Goal: Answer question/provide support

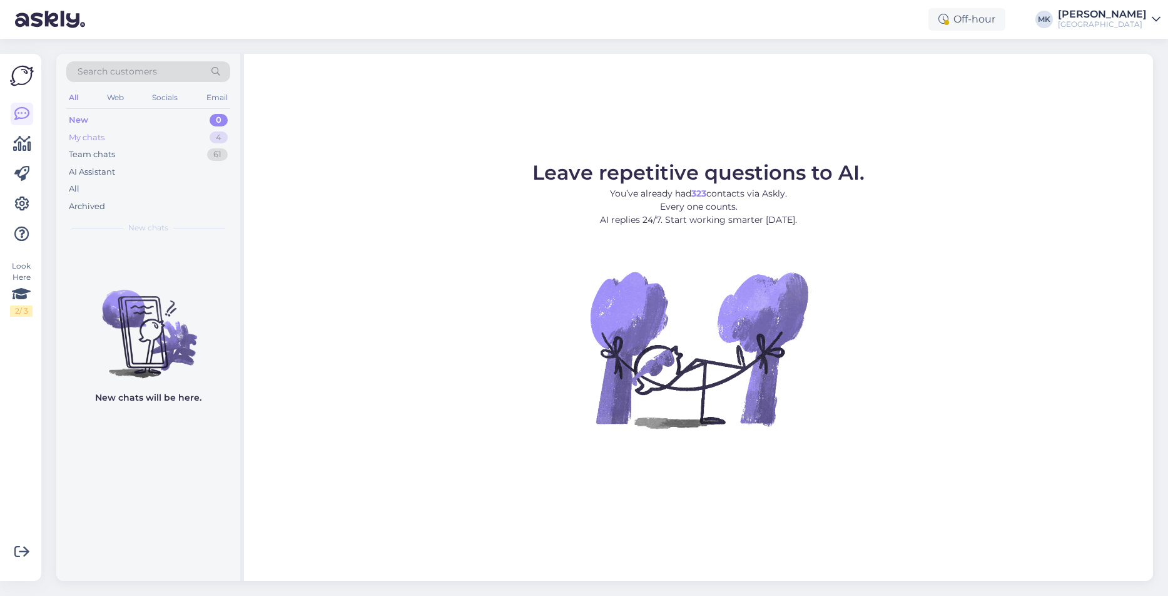
click at [93, 143] on div "My chats 4" at bounding box center [148, 138] width 164 height 18
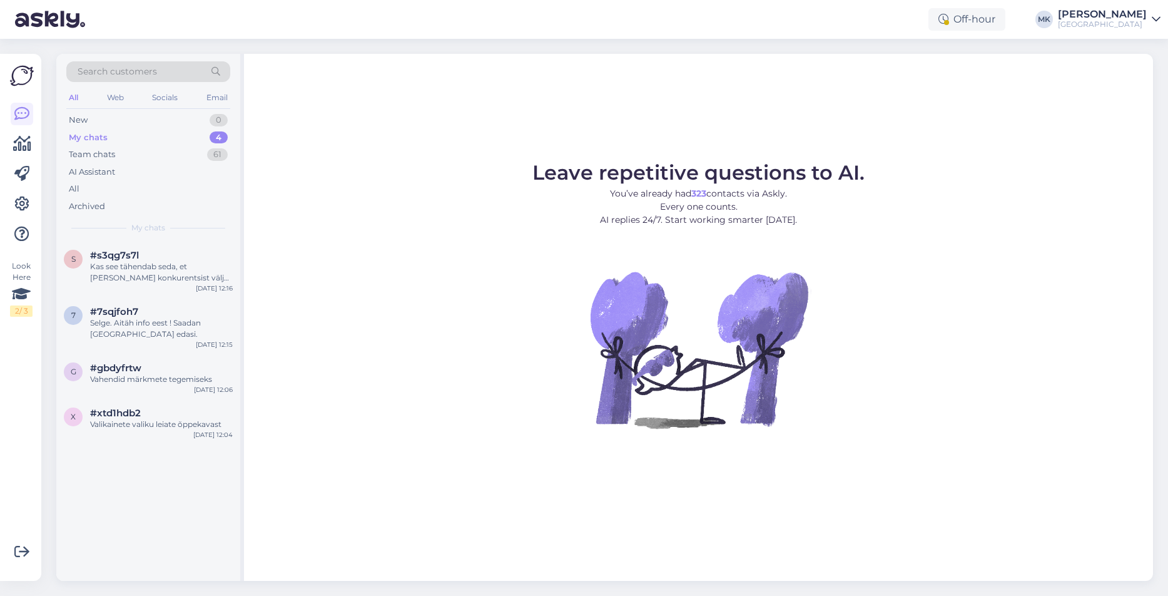
click at [110, 237] on div "Search customers All Web Socials Email New 0 My chats 4 Team chats 61 AI Assist…" at bounding box center [148, 147] width 184 height 187
click at [123, 257] on span "#s3qg7s7l" at bounding box center [114, 255] width 49 height 11
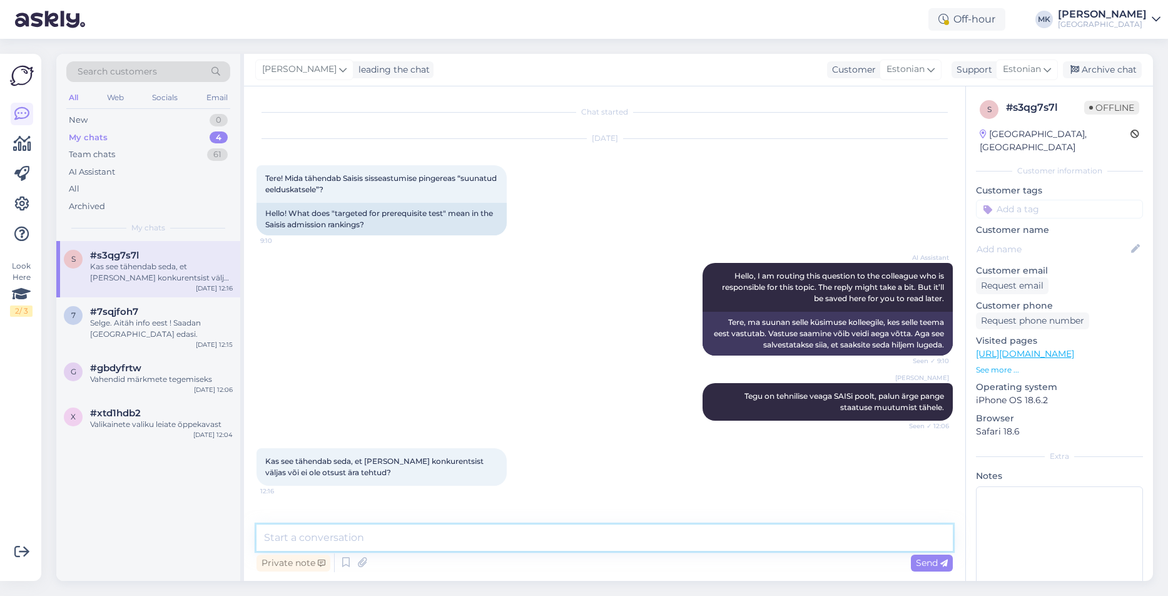
click at [424, 534] on textarea at bounding box center [605, 537] width 696 height 26
type textarea "See tähendab, et Te ei saanud kooli sisse."
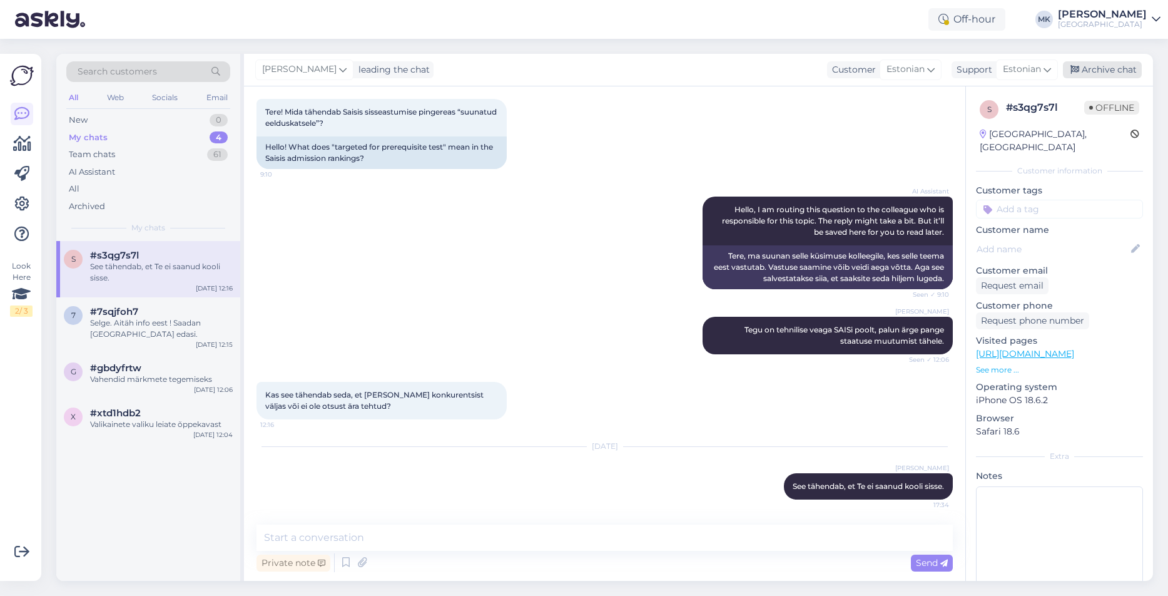
click at [1126, 69] on div "Archive chat" at bounding box center [1102, 69] width 79 height 17
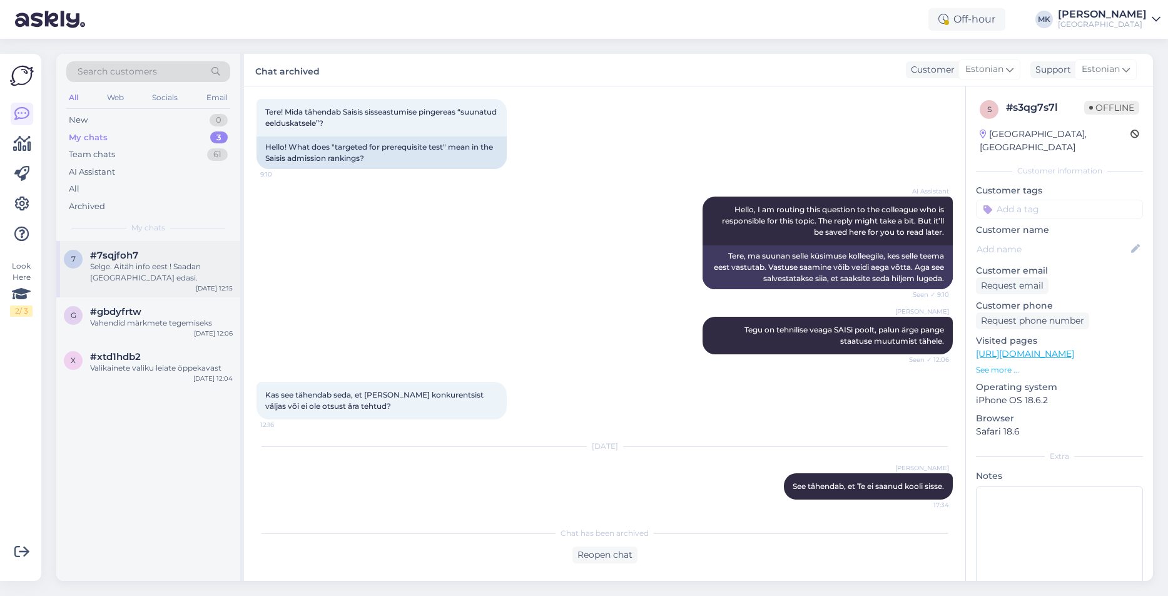
click at [126, 267] on div "Selge. Aitäh info eest ! Saadan [GEOGRAPHIC_DATA] edasi." at bounding box center [161, 272] width 143 height 23
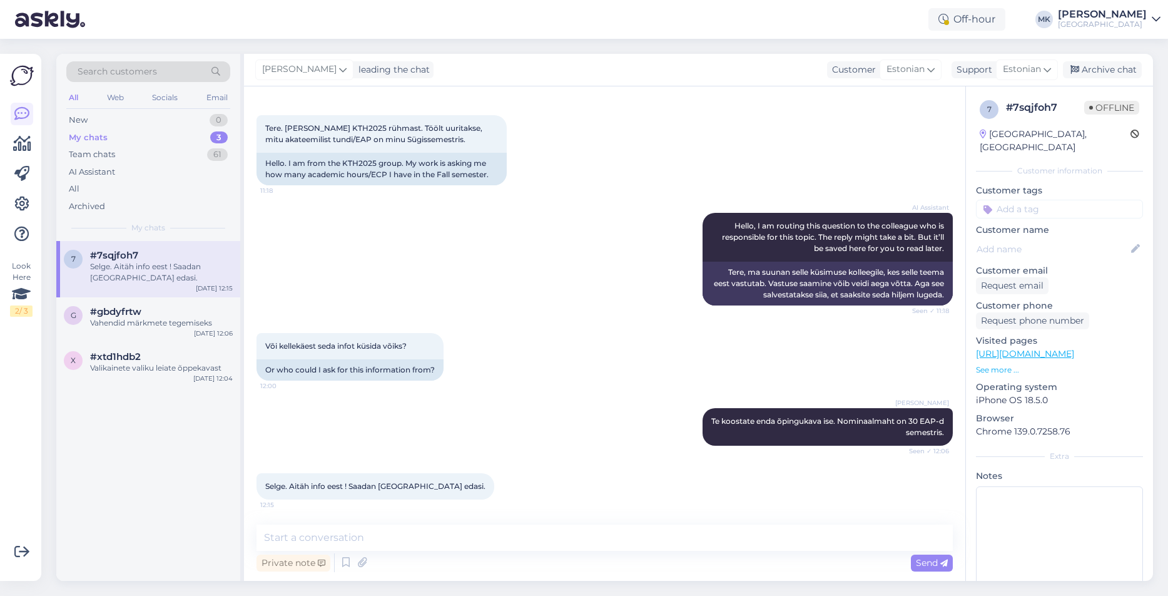
scroll to position [50, 0]
click at [1126, 74] on div "Archive chat" at bounding box center [1102, 69] width 79 height 17
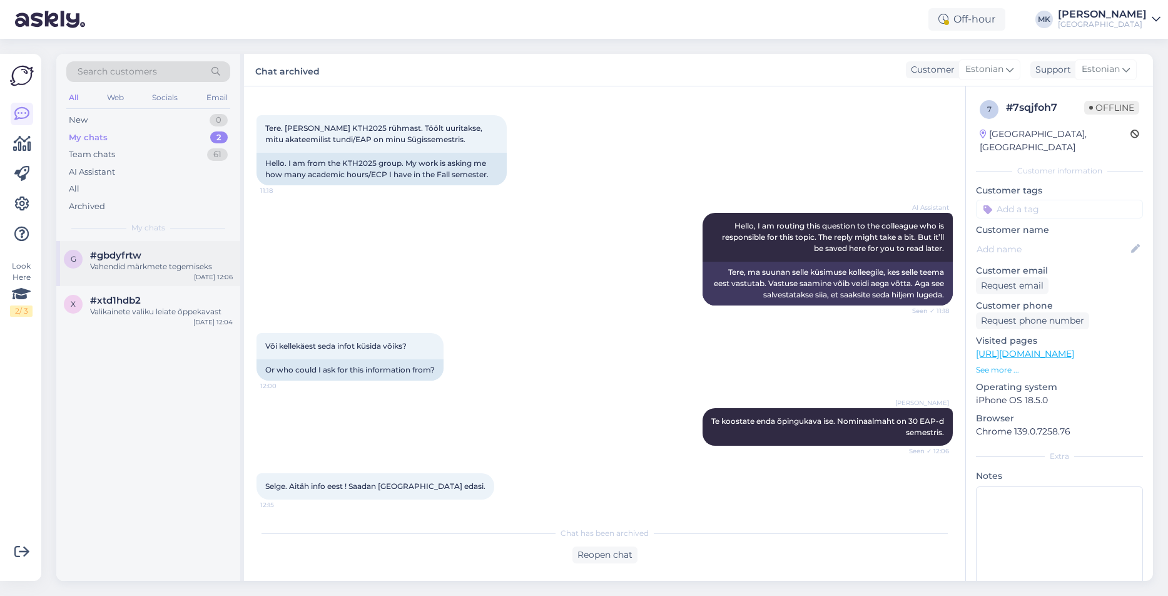
click at [123, 276] on div "g #gbdyfrtw Vahendid märkmete tegemiseks [DATE] 12:06" at bounding box center [148, 263] width 184 height 45
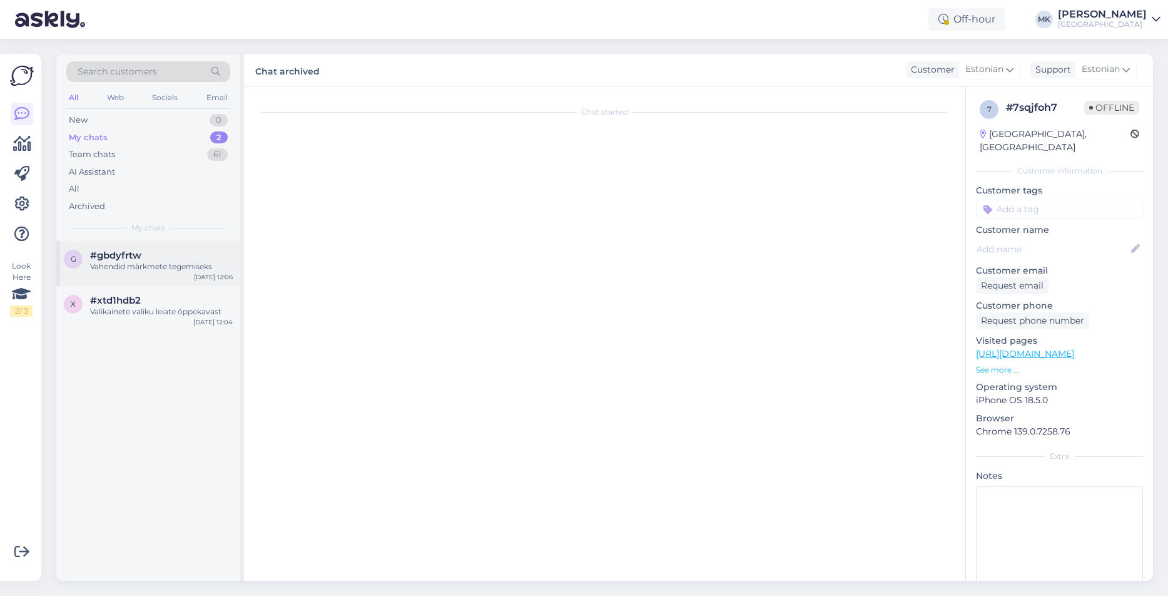
scroll to position [174, 0]
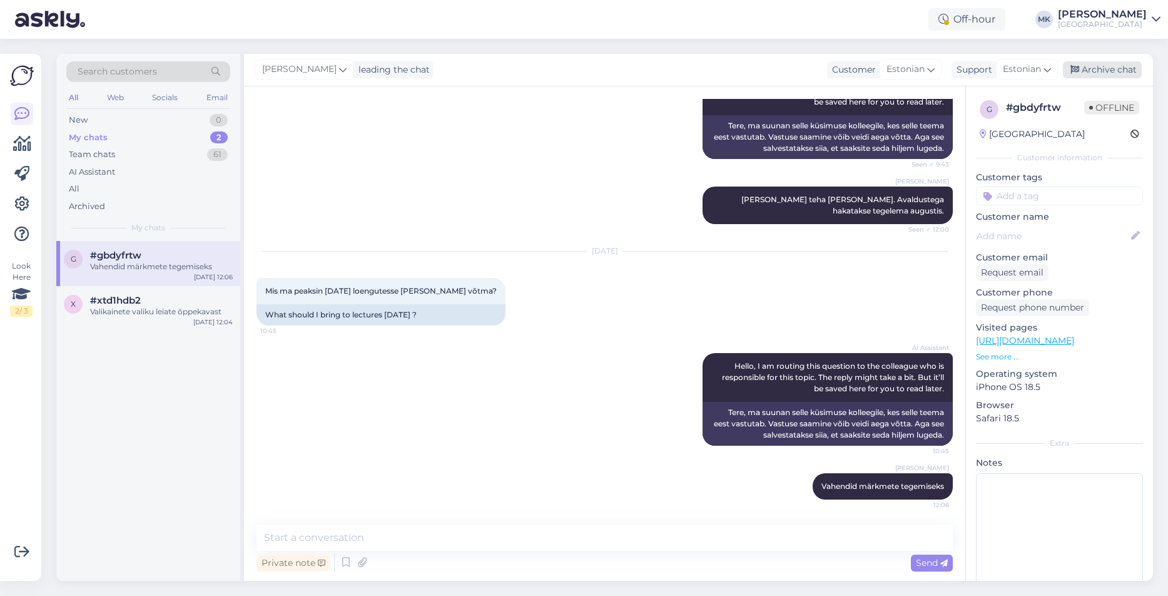
click at [1092, 74] on div "Archive chat" at bounding box center [1102, 69] width 79 height 17
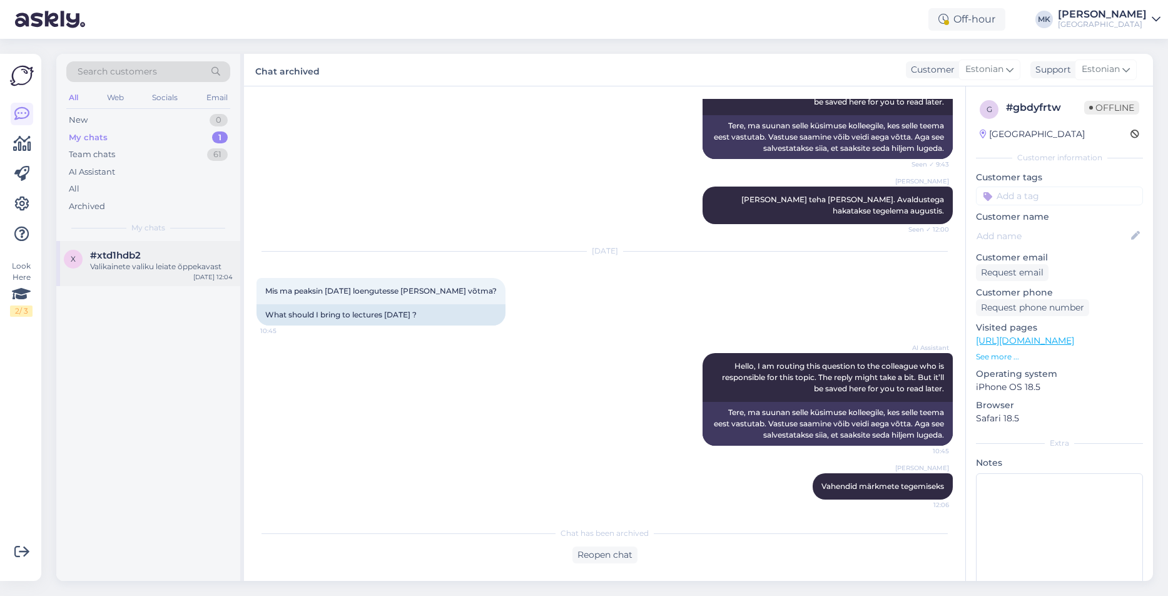
click at [189, 277] on div "x #xtd1hdb2 Valikainete valiku leiate õppekavast [DATE] 12:04" at bounding box center [148, 263] width 184 height 45
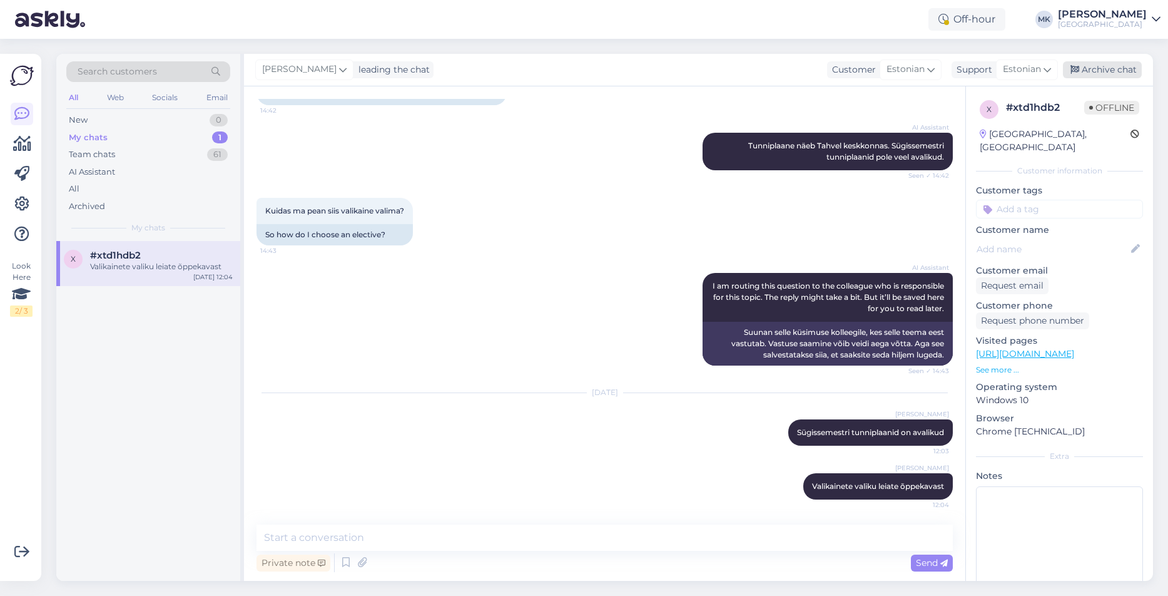
click at [1115, 66] on div "Archive chat" at bounding box center [1102, 69] width 79 height 17
